Goal: Use online tool/utility: Utilize a website feature to perform a specific function

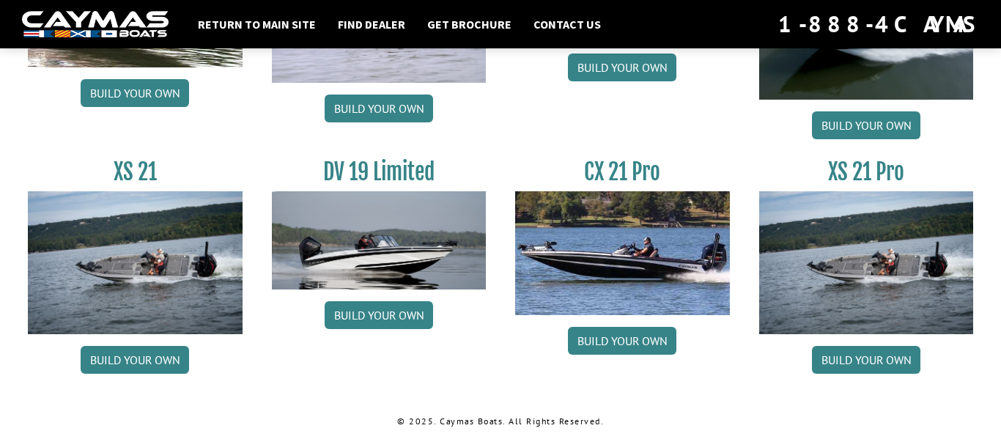
scroll to position [1890, 0]
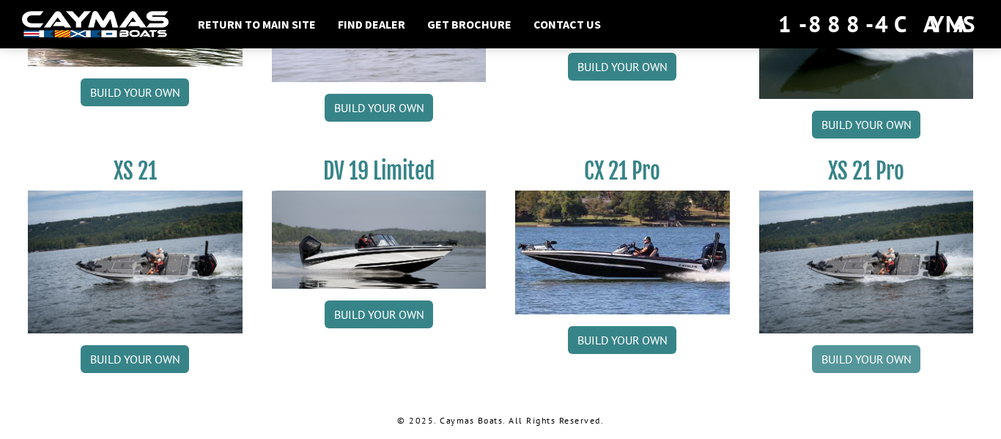
click at [873, 362] on link "Build your own" at bounding box center [866, 359] width 108 height 28
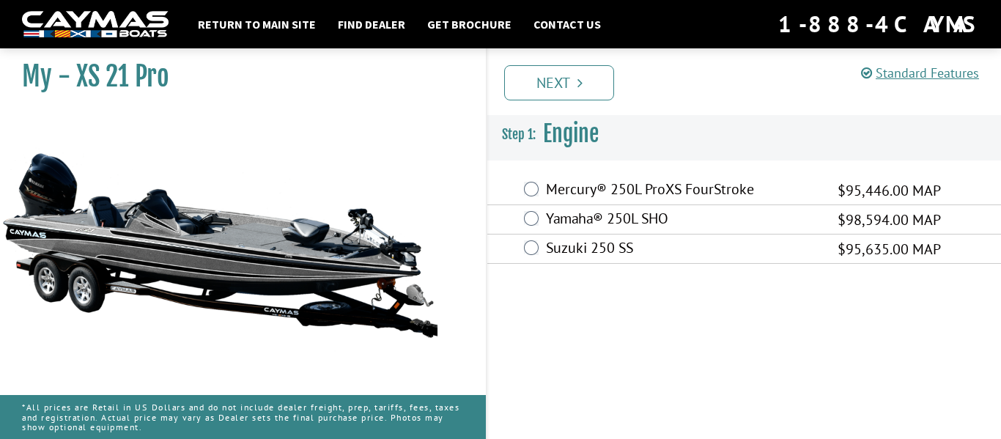
click at [601, 221] on label "Yamaha® 250L SHO" at bounding box center [682, 220] width 273 height 21
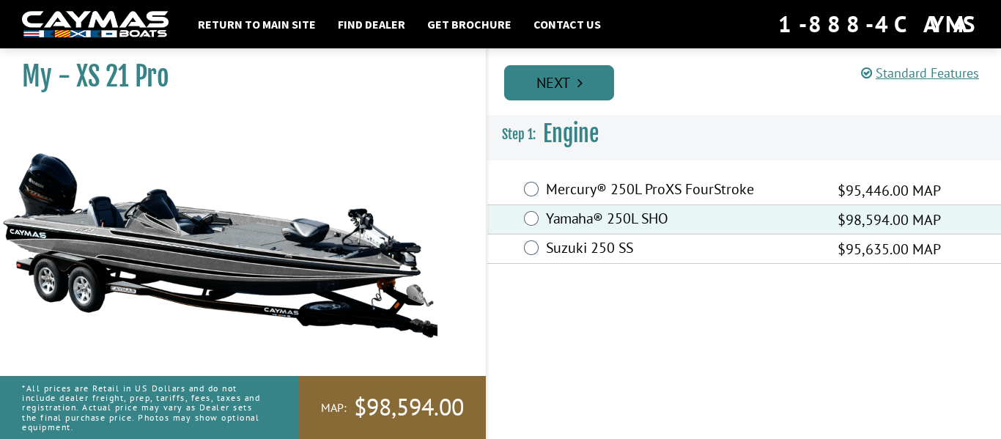
click at [575, 75] on link "Next" at bounding box center [559, 82] width 110 height 35
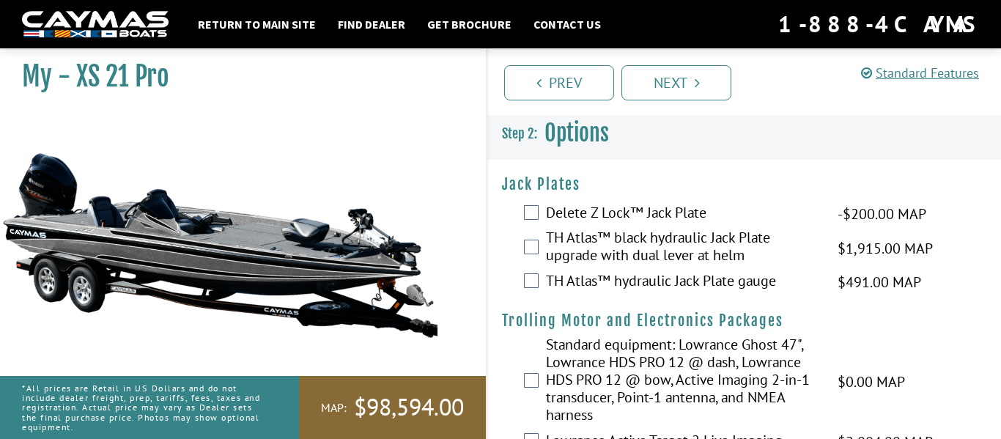
click at [653, 282] on label "TH Atlas™ hydraulic Jack Plate gauge" at bounding box center [682, 282] width 273 height 21
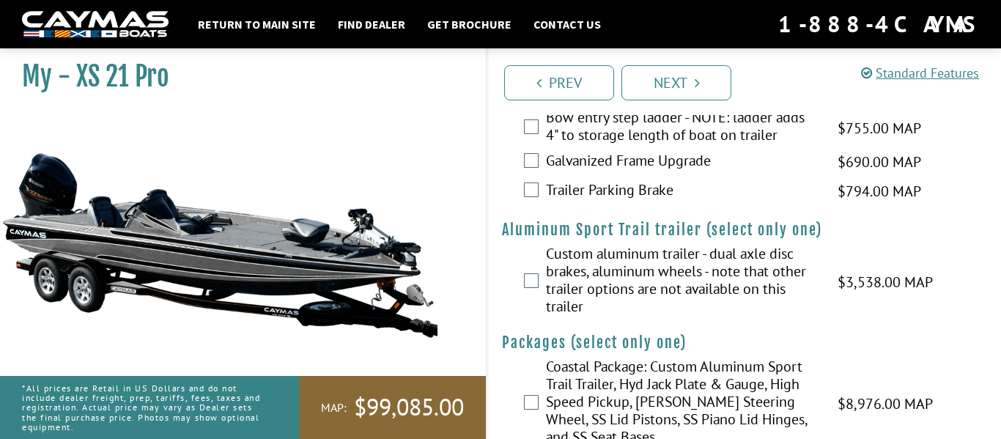
scroll to position [2462, 0]
